Goal: Transaction & Acquisition: Purchase product/service

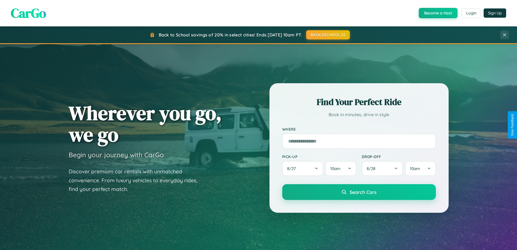
scroll to position [374, 0]
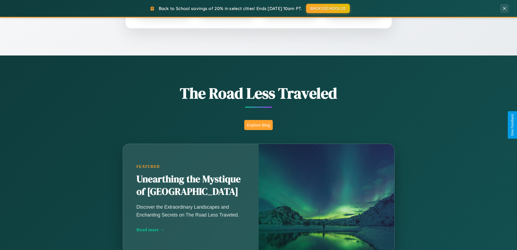
click at [258, 125] on button "Explore Blog" at bounding box center [258, 125] width 29 height 10
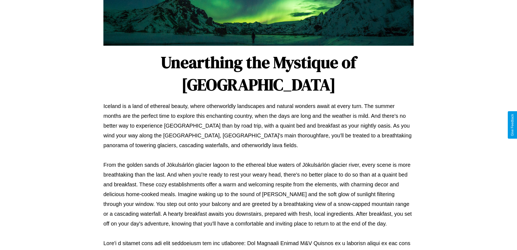
scroll to position [176, 0]
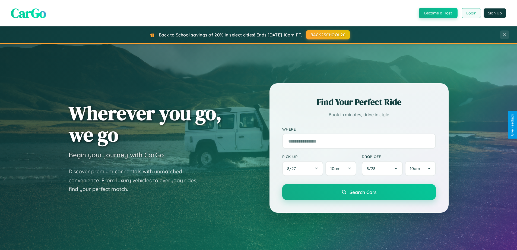
click at [471, 13] on button "Login" at bounding box center [471, 13] width 19 height 10
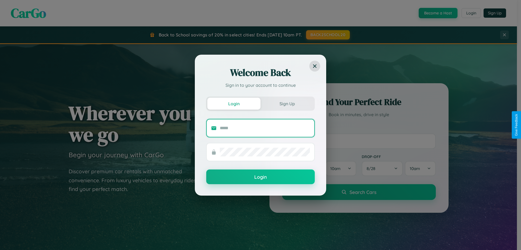
click at [265, 128] on input "text" at bounding box center [265, 128] width 90 height 9
type input "**********"
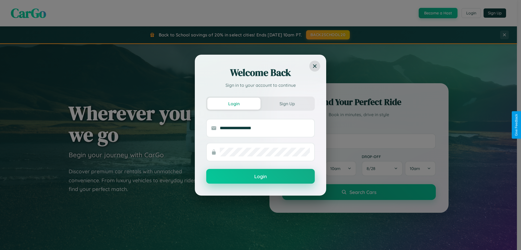
click at [261, 176] on button "Login" at bounding box center [260, 176] width 109 height 15
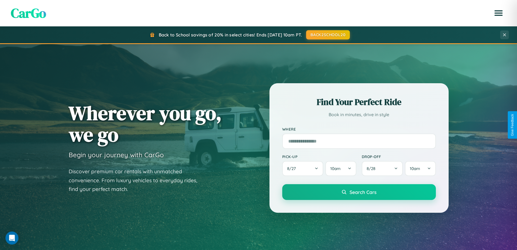
scroll to position [16, 0]
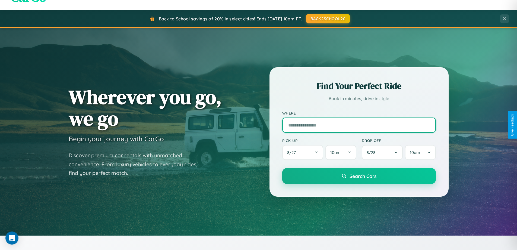
click at [359, 125] on input "text" at bounding box center [359, 124] width 154 height 15
type input "**********"
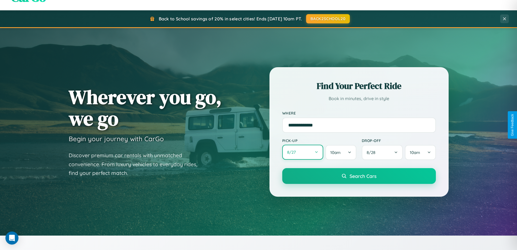
click at [303, 152] on button "8 / 27" at bounding box center [302, 151] width 41 height 15
select select "*"
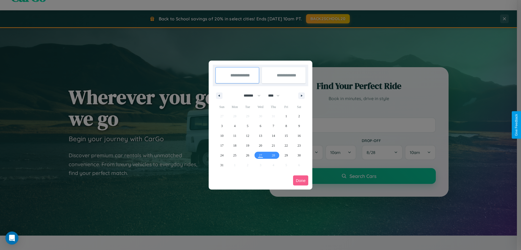
drag, startPoint x: 250, startPoint y: 95, endPoint x: 261, endPoint y: 109, distance: 17.4
click at [250, 95] on select "******* ******** ***** ***** *** **** **** ****** ********* ******* ******** **…" at bounding box center [251, 95] width 23 height 9
drag, startPoint x: 276, startPoint y: 95, endPoint x: 261, endPoint y: 109, distance: 20.8
click at [276, 95] on select "**** **** **** **** **** **** **** **** **** **** **** **** **** **** **** ****…" at bounding box center [274, 95] width 16 height 9
select select "****"
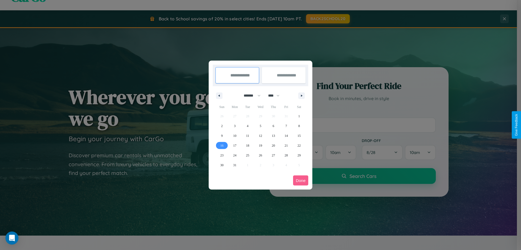
click at [222, 145] on span "16" at bounding box center [221, 145] width 3 height 10
type input "**********"
click at [248, 155] on span "25" at bounding box center [247, 155] width 3 height 10
type input "**********"
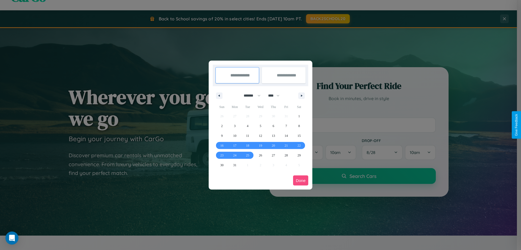
click at [301, 180] on button "Done" at bounding box center [300, 180] width 15 height 10
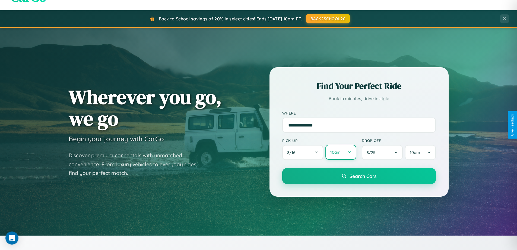
click at [341, 152] on button "10am" at bounding box center [341, 151] width 31 height 15
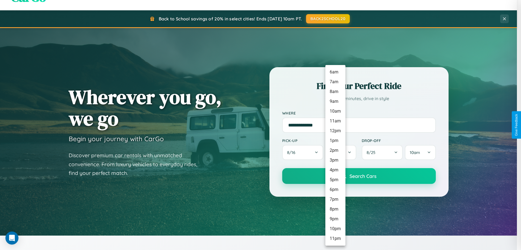
click at [335, 72] on li "6am" at bounding box center [336, 72] width 20 height 10
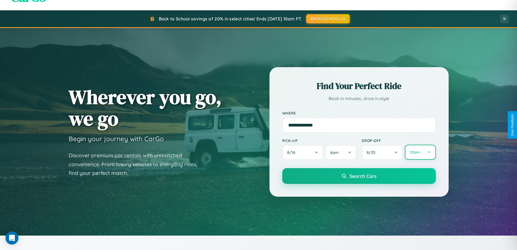
click at [420, 152] on button "10am" at bounding box center [420, 151] width 31 height 15
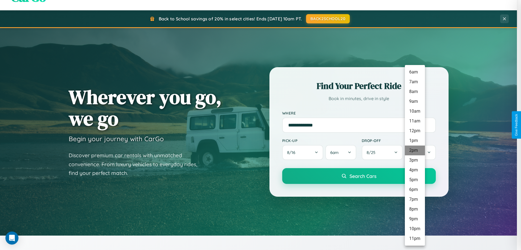
click at [415, 150] on li "2pm" at bounding box center [415, 150] width 20 height 10
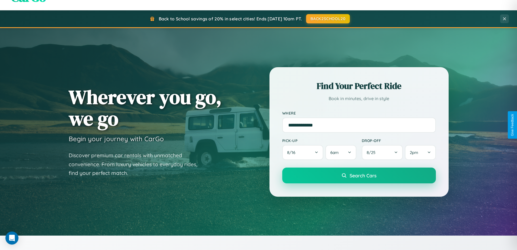
click at [359, 176] on span "Search Cars" at bounding box center [363, 175] width 27 height 6
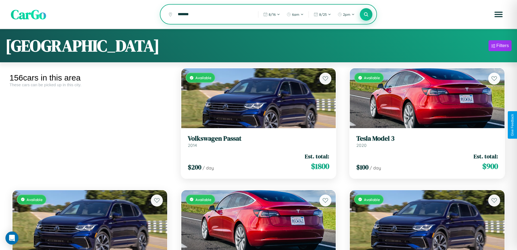
click at [366, 14] on icon at bounding box center [366, 14] width 5 height 5
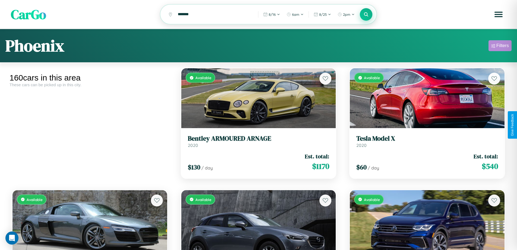
click at [500, 46] on div "Filters" at bounding box center [503, 45] width 12 height 5
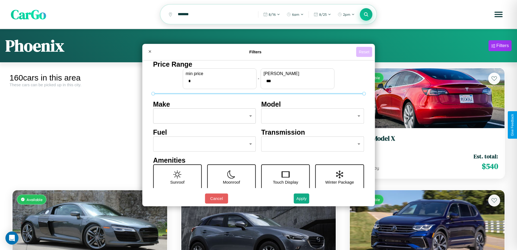
click at [365, 52] on button "Reset" at bounding box center [364, 52] width 16 height 10
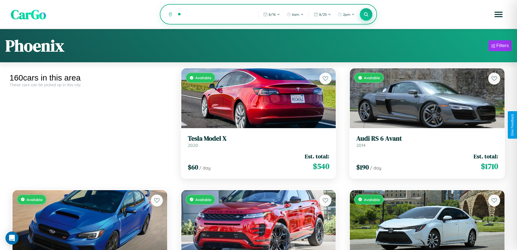
type input "*"
type input "********"
click at [366, 15] on icon at bounding box center [366, 14] width 5 height 5
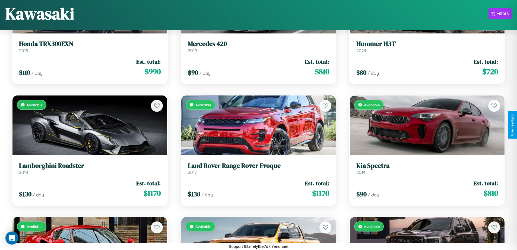
scroll to position [198, 0]
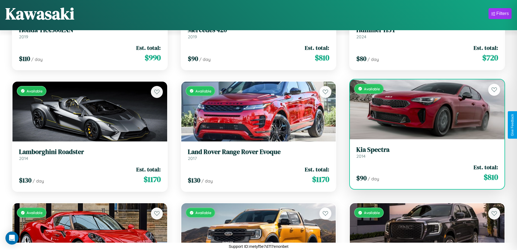
click at [424, 152] on h3 "Kia Spectra" at bounding box center [427, 150] width 142 height 8
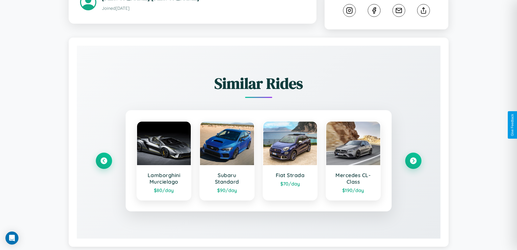
scroll to position [302, 0]
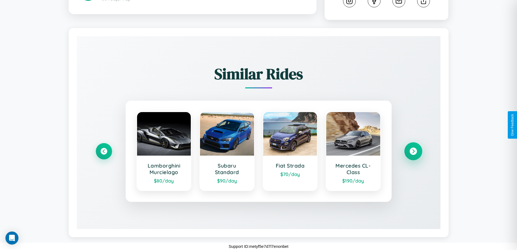
click at [413, 151] on icon at bounding box center [413, 150] width 7 height 7
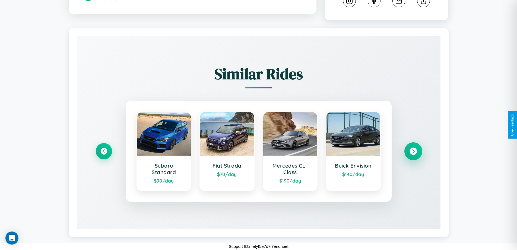
click at [413, 151] on icon at bounding box center [413, 150] width 7 height 7
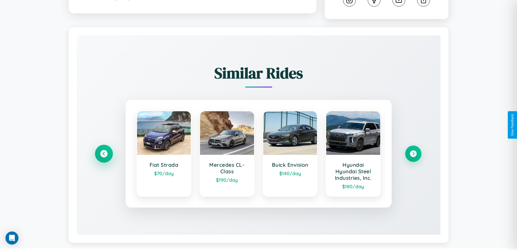
click at [104, 154] on icon at bounding box center [103, 153] width 7 height 7
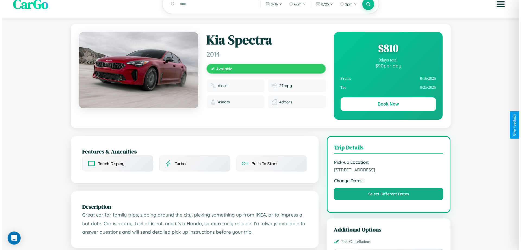
scroll to position [0, 0]
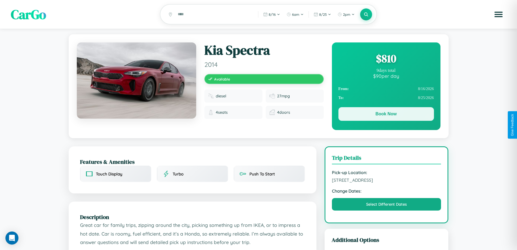
click at [386, 115] on button "Book Now" at bounding box center [387, 114] width 96 height 14
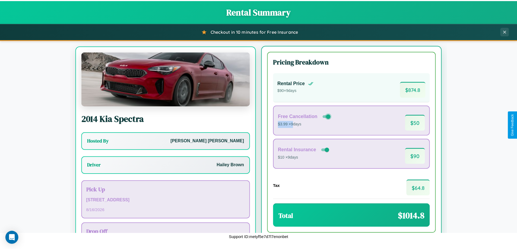
scroll to position [25, 0]
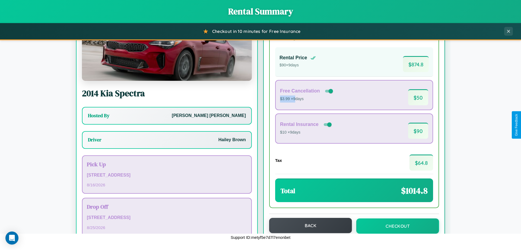
click at [308, 225] on button "Back" at bounding box center [310, 224] width 83 height 15
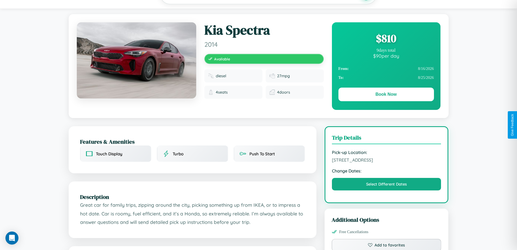
scroll to position [56, 0]
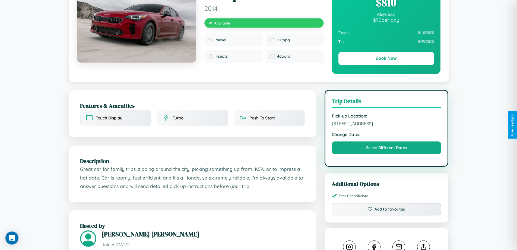
click at [387, 124] on span "8402 Union Street Kawasaki 75381 Japan" at bounding box center [386, 123] width 109 height 5
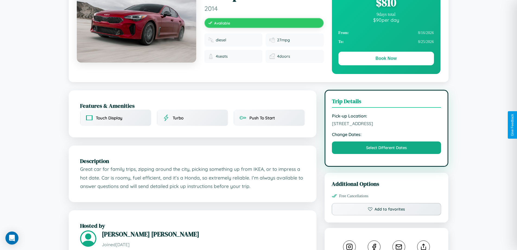
click at [387, 124] on span "8402 Union Street Kawasaki 75381 Japan" at bounding box center [386, 123] width 109 height 5
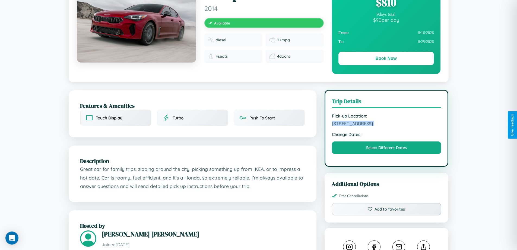
click at [387, 124] on span "8402 Union Street Kawasaki 75381 Japan" at bounding box center [386, 123] width 109 height 5
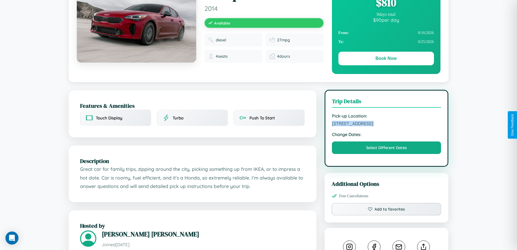
click at [387, 124] on span "8402 Union Street Kawasaki 75381 Japan" at bounding box center [386, 123] width 109 height 5
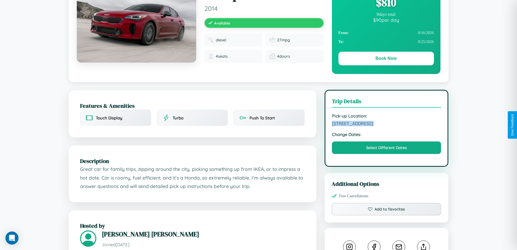
click at [387, 124] on span "8402 Union Street Kawasaki 75381 Japan" at bounding box center [386, 123] width 109 height 5
